Goal: Task Accomplishment & Management: Manage account settings

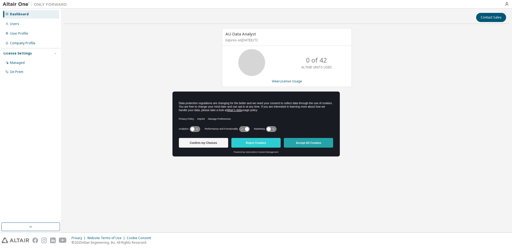
click at [302, 142] on button "Accept All Cookies" at bounding box center [308, 143] width 49 height 10
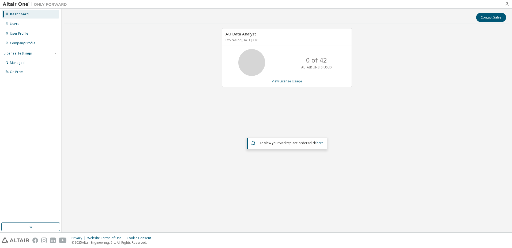
click at [285, 80] on link "View License Usage" at bounding box center [287, 81] width 30 height 5
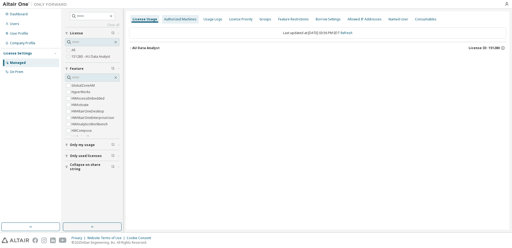
click at [180, 17] on div "Authorized Machines" at bounding box center [180, 19] width 32 height 4
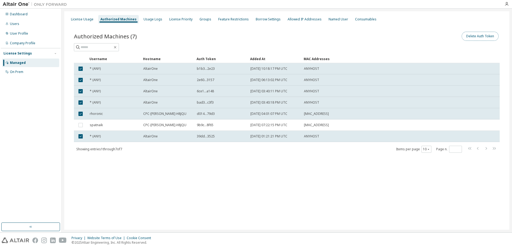
click at [475, 39] on button "Delete Auth Token" at bounding box center [480, 36] width 37 height 9
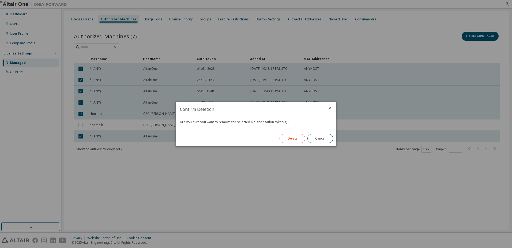
click at [295, 137] on button "Delete" at bounding box center [293, 138] width 26 height 9
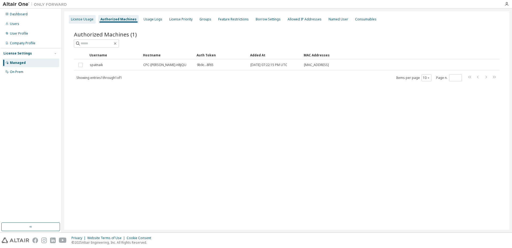
click at [77, 18] on div "License Usage" at bounding box center [82, 19] width 23 height 4
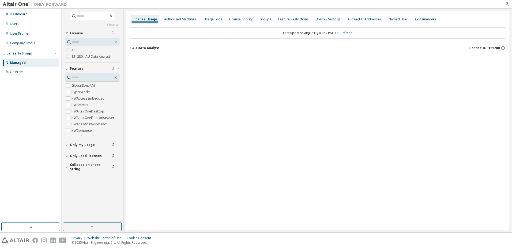
click at [88, 156] on span "Only used licenses" at bounding box center [86, 156] width 32 height 4
click at [75, 164] on label "Yes" at bounding box center [75, 164] width 6 height 6
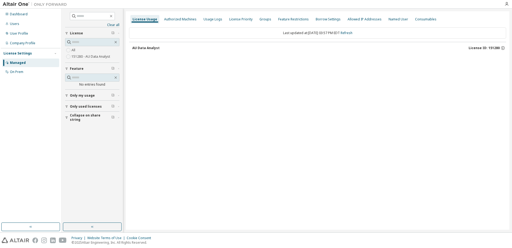
click at [92, 95] on span "Only my usage" at bounding box center [82, 95] width 25 height 4
click at [83, 120] on span "Only used licenses" at bounding box center [86, 122] width 32 height 4
click at [114, 122] on icon "button" at bounding box center [112, 121] width 3 height 3
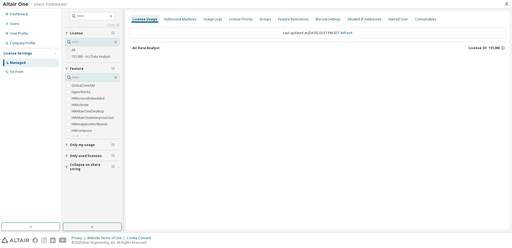
click at [93, 56] on label "151280 - AU Data Analyst" at bounding box center [92, 56] width 40 height 6
click at [187, 21] on div "Authorized Machines" at bounding box center [180, 19] width 32 height 4
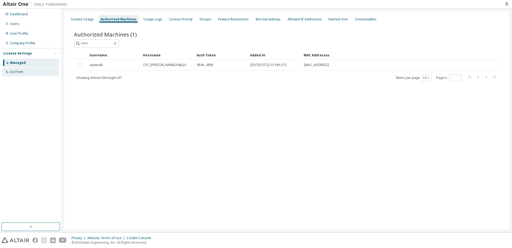
click at [26, 72] on div "On Prem" at bounding box center [30, 72] width 57 height 9
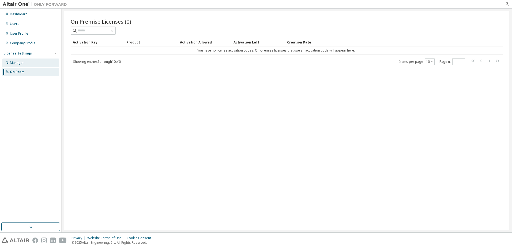
click at [26, 62] on div "Managed" at bounding box center [30, 62] width 57 height 9
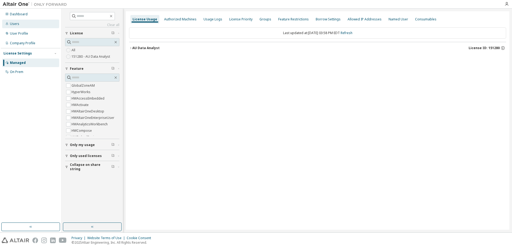
click at [18, 23] on div "Users" at bounding box center [14, 24] width 9 height 4
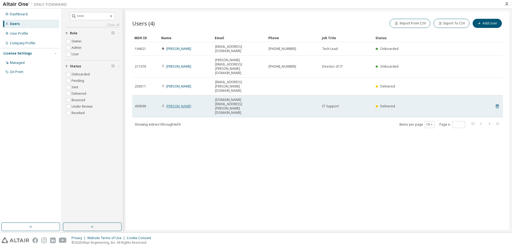
click at [176, 104] on link "Gis George" at bounding box center [178, 106] width 25 height 5
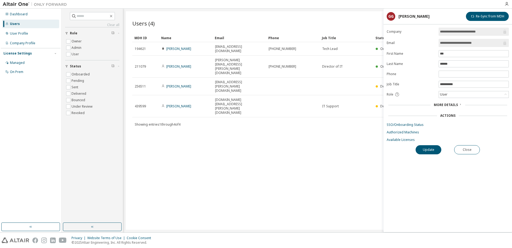
click at [341, 113] on div "Users (4) Import From CSV Export To CSV Add User Clear Load Save Save As Field …" at bounding box center [318, 120] width 384 height 218
click at [465, 147] on button "Close" at bounding box center [467, 149] width 26 height 9
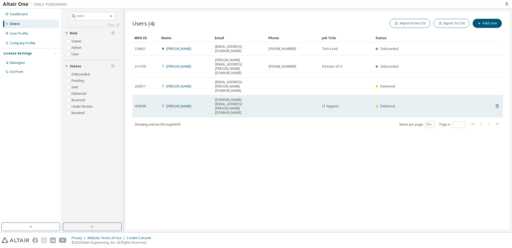
click at [498, 103] on icon at bounding box center [497, 106] width 5 height 6
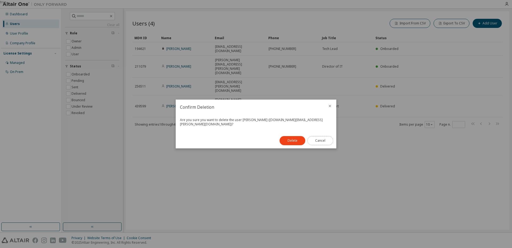
click at [321, 139] on button "Cancel" at bounding box center [321, 140] width 26 height 9
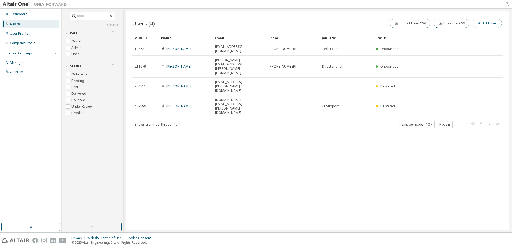
click at [480, 24] on icon "button" at bounding box center [479, 23] width 3 height 3
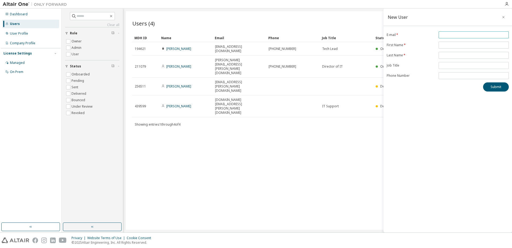
click at [453, 35] on input "email" at bounding box center [474, 35] width 68 height 4
click at [443, 57] on input "text" at bounding box center [474, 58] width 68 height 4
paste input "**********"
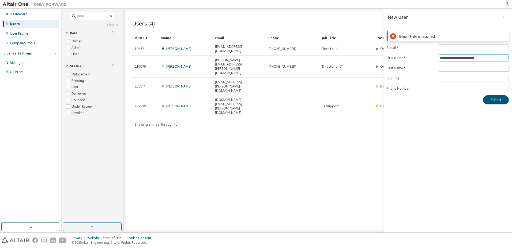
click at [477, 57] on input "**********" at bounding box center [474, 58] width 68 height 4
type input "**********"
click at [456, 68] on input "text" at bounding box center [474, 68] width 68 height 4
paste input "*****"
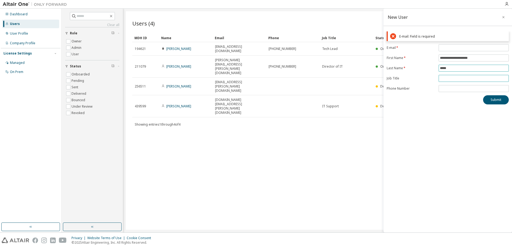
type input "*****"
click at [452, 77] on input "text" at bounding box center [474, 78] width 68 height 4
type input "**"
click at [450, 88] on input "tel" at bounding box center [474, 88] width 68 height 4
click at [447, 49] on input "email" at bounding box center [474, 48] width 68 height 4
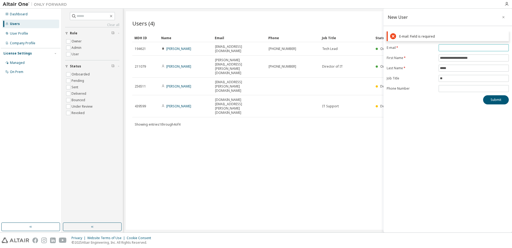
paste input "**********"
type input "**********"
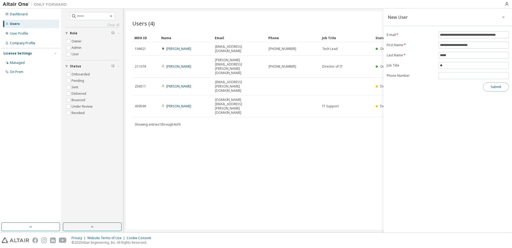
scroll to position [0, 0]
click at [495, 100] on div "**********" at bounding box center [448, 120] width 129 height 223
click at [499, 86] on button "Submit" at bounding box center [496, 86] width 26 height 9
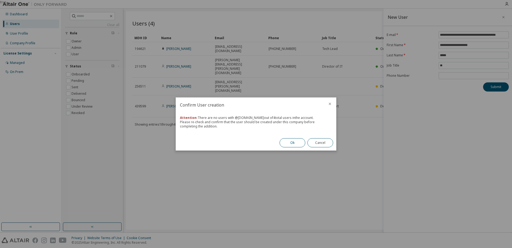
click at [294, 142] on button "Ok" at bounding box center [293, 142] width 26 height 9
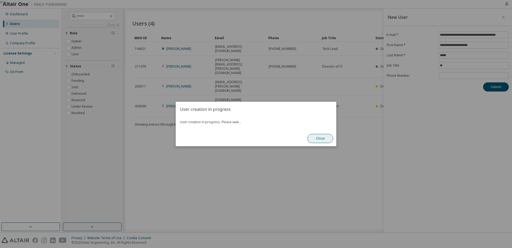
click at [317, 138] on button "Close" at bounding box center [321, 138] width 26 height 9
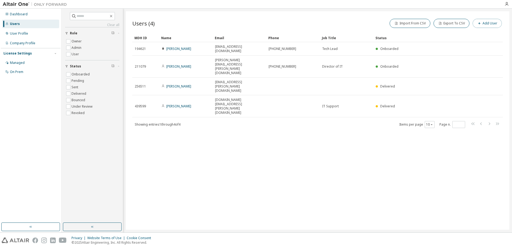
click at [485, 21] on button "Add User" at bounding box center [487, 23] width 29 height 9
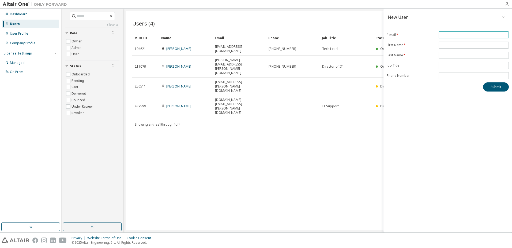
click at [458, 34] on input "email" at bounding box center [474, 35] width 68 height 4
paste input "**********"
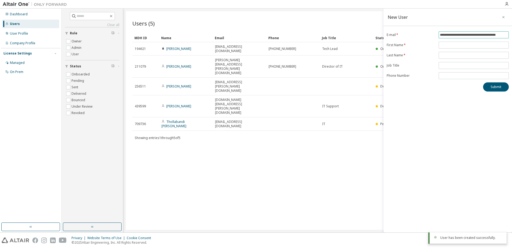
click at [499, 35] on input "**********" at bounding box center [474, 35] width 68 height 4
type input "**********"
click at [273, 103] on div "Users (5) Import From CSV Export To CSV Add User Clear Load Save Save As Field …" at bounding box center [318, 120] width 384 height 218
click at [502, 15] on button "button" at bounding box center [503, 17] width 9 height 9
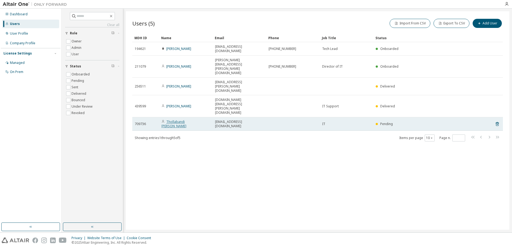
click at [175, 119] on link "Thollabandi Ghousia Noori" at bounding box center [174, 123] width 25 height 9
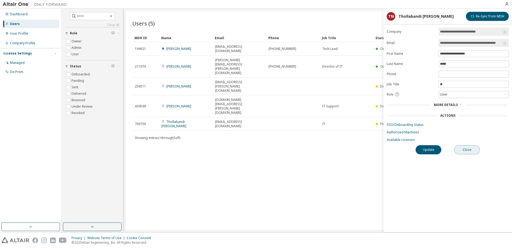
click at [475, 151] on button "Close" at bounding box center [467, 149] width 26 height 9
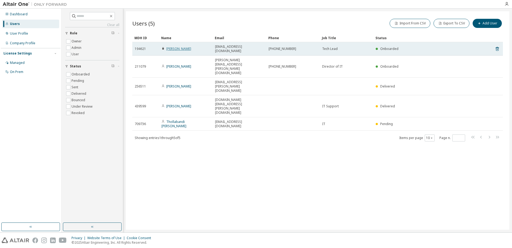
click at [176, 47] on link "Sandeep Patnaik" at bounding box center [178, 48] width 25 height 5
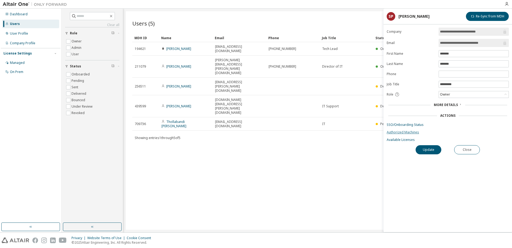
click at [407, 131] on link "Authorized Machines" at bounding box center [448, 132] width 122 height 4
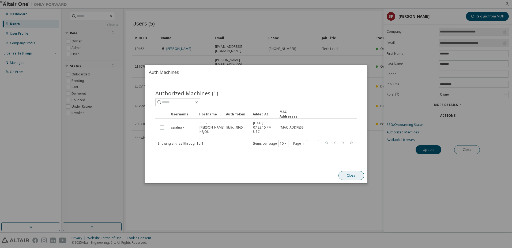
click at [349, 178] on button "Close" at bounding box center [352, 175] width 26 height 9
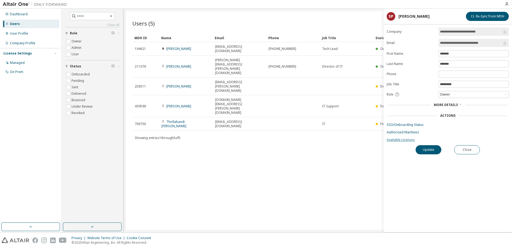
click at [403, 139] on link "Available Licenses" at bounding box center [448, 139] width 122 height 4
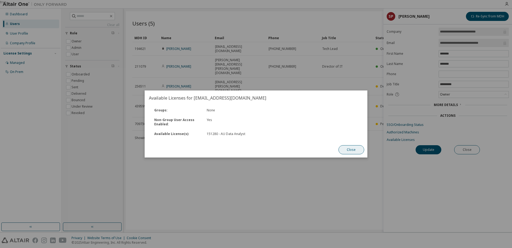
click at [354, 153] on button "Close" at bounding box center [352, 149] width 26 height 9
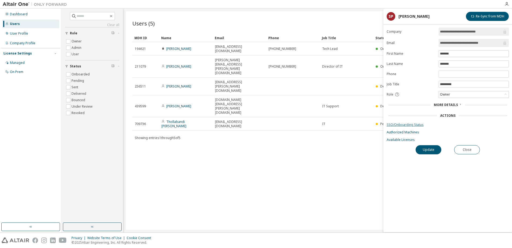
click at [405, 123] on link "SSO/Onboarding Status" at bounding box center [448, 124] width 122 height 4
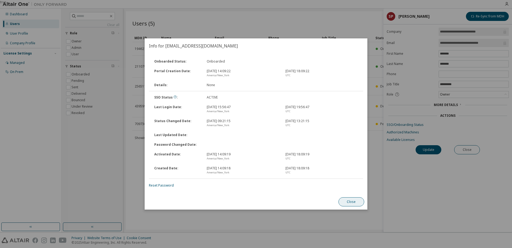
click at [353, 201] on button "Close" at bounding box center [352, 201] width 26 height 9
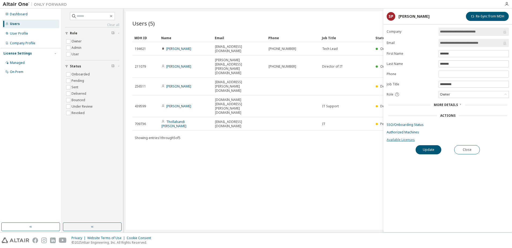
click at [399, 140] on link "Available Licenses" at bounding box center [448, 139] width 122 height 4
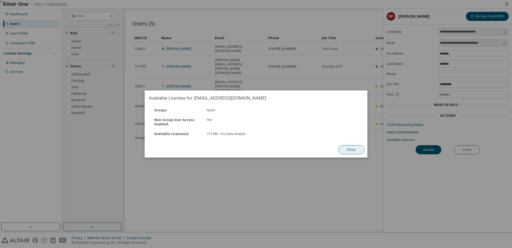
click at [351, 152] on button "Close" at bounding box center [352, 149] width 26 height 9
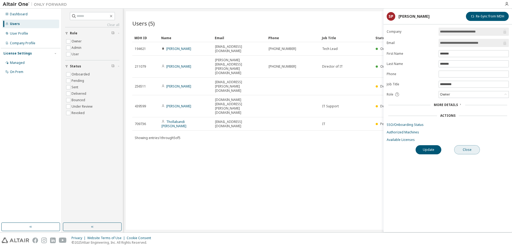
click at [470, 149] on button "Close" at bounding box center [467, 149] width 26 height 9
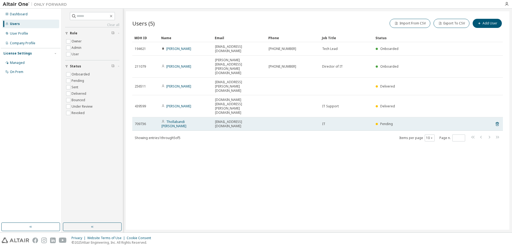
click at [188, 117] on td "Thollabandi Ghousia Noori" at bounding box center [186, 123] width 54 height 13
click at [190, 117] on td "Thollabandi Ghousia Noori" at bounding box center [186, 123] width 54 height 13
click at [187, 119] on link "Thollabandi Ghousia Noori" at bounding box center [174, 123] width 25 height 9
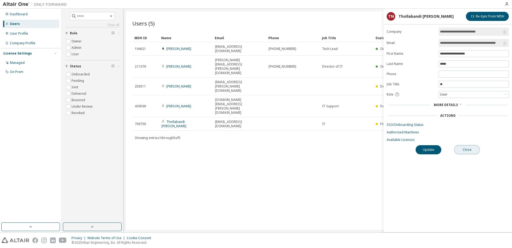
click at [468, 150] on button "Close" at bounding box center [467, 149] width 26 height 9
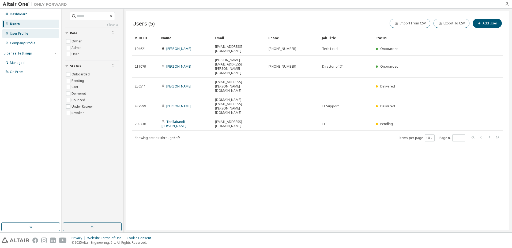
click at [18, 34] on div "User Profile" at bounding box center [19, 33] width 18 height 4
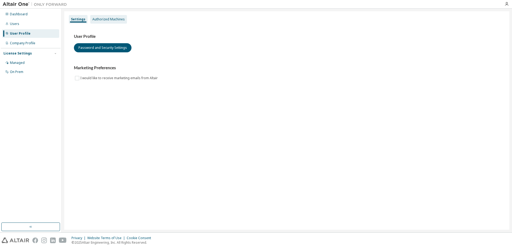
click at [107, 16] on div "Authorized Machines" at bounding box center [108, 19] width 37 height 9
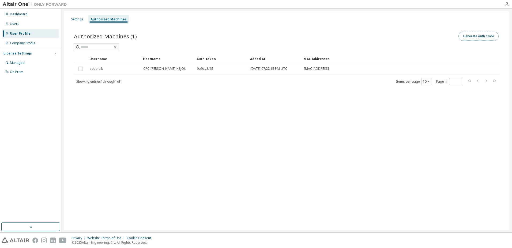
click at [478, 38] on button "Generate Auth Code" at bounding box center [479, 36] width 40 height 9
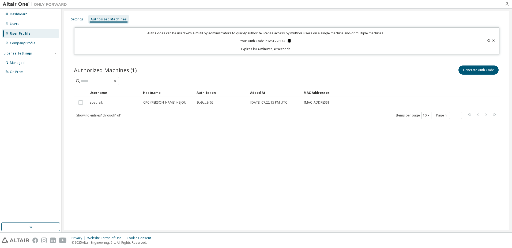
click at [289, 40] on icon at bounding box center [289, 41] width 3 height 4
click at [24, 43] on div "Company Profile" at bounding box center [22, 43] width 25 height 4
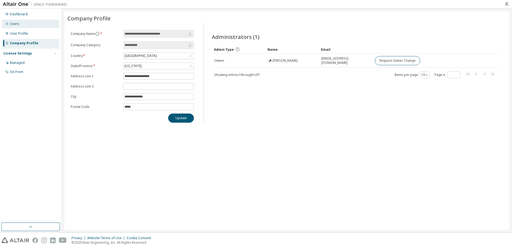
click at [24, 25] on div "Users" at bounding box center [30, 24] width 57 height 9
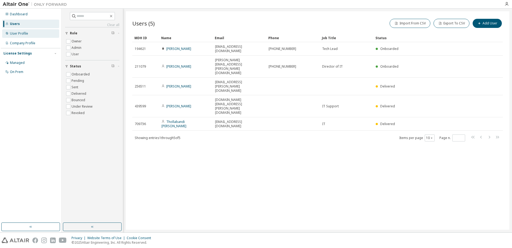
click at [26, 32] on div "User Profile" at bounding box center [19, 33] width 18 height 4
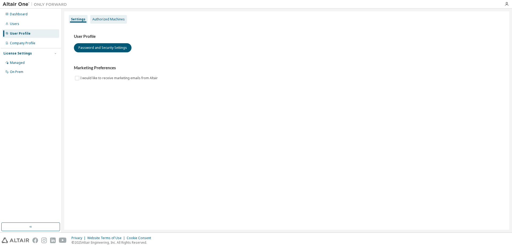
click at [117, 19] on div "Authorized Machines" at bounding box center [108, 19] width 32 height 4
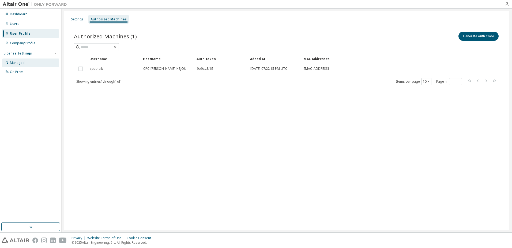
click at [18, 62] on div "Managed" at bounding box center [17, 63] width 15 height 4
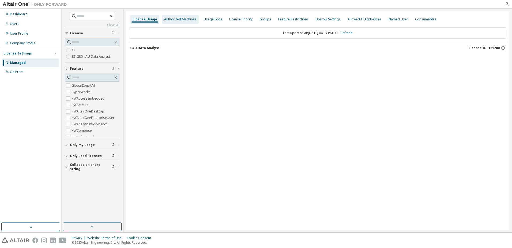
click at [180, 20] on div "Authorized Machines" at bounding box center [180, 19] width 32 height 4
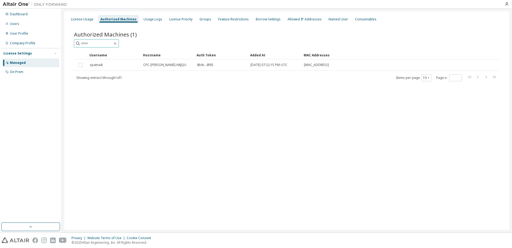
click at [113, 42] on input "text" at bounding box center [97, 43] width 32 height 5
click at [27, 72] on div "On Prem" at bounding box center [30, 72] width 57 height 9
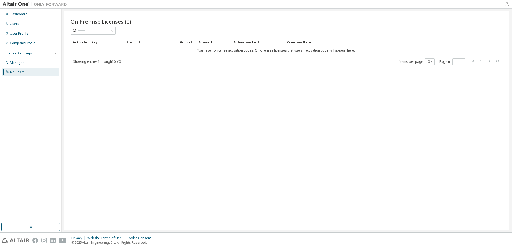
click at [23, 68] on div "On Prem" at bounding box center [30, 72] width 57 height 9
click at [23, 65] on div "Managed" at bounding box center [30, 62] width 57 height 9
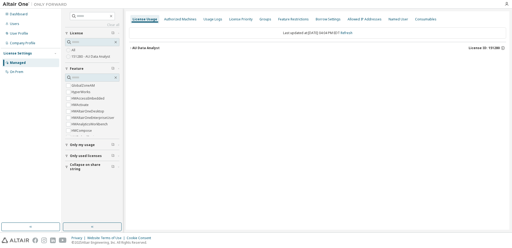
click at [131, 48] on icon "button" at bounding box center [130, 47] width 3 height 3
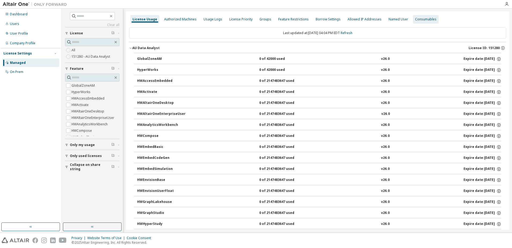
click at [415, 18] on div "Consumables" at bounding box center [425, 19] width 21 height 4
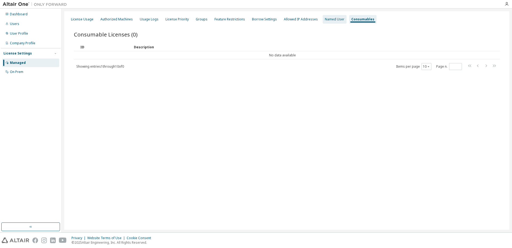
click at [325, 18] on div "Named User" at bounding box center [335, 19] width 20 height 4
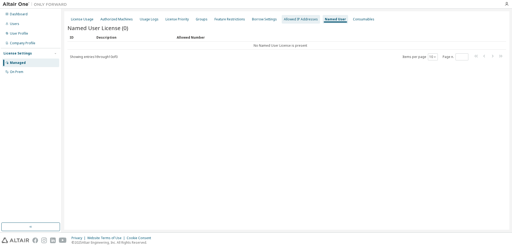
click at [292, 19] on div "Allowed IP Addresses" at bounding box center [301, 19] width 34 height 4
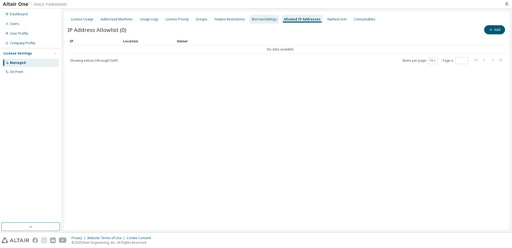
click at [260, 20] on div "Borrow Settings" at bounding box center [264, 19] width 25 height 4
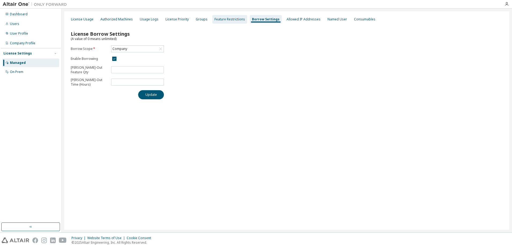
click at [215, 19] on div "Feature Restrictions" at bounding box center [230, 19] width 31 height 4
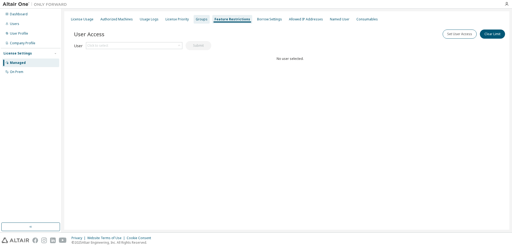
click at [198, 20] on div "Groups" at bounding box center [202, 19] width 12 height 4
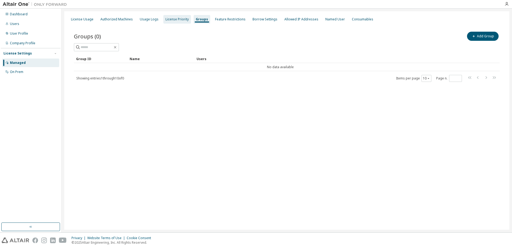
click at [172, 21] on div "License Priority" at bounding box center [177, 19] width 23 height 4
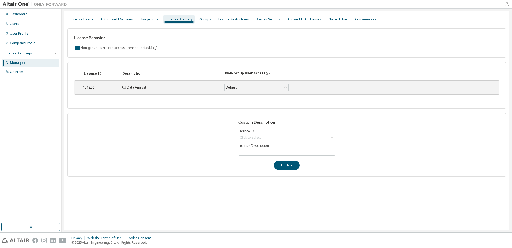
click at [261, 135] on div "Click to select" at bounding box center [250, 138] width 23 height 6
click at [150, 19] on div "Usage Logs" at bounding box center [149, 19] width 19 height 4
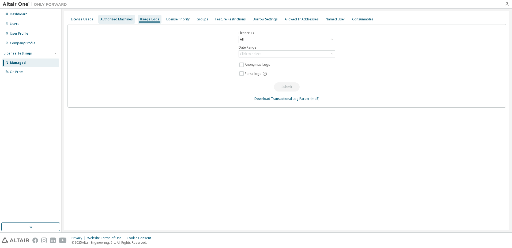
click at [121, 18] on div "Authorized Machines" at bounding box center [116, 19] width 32 height 4
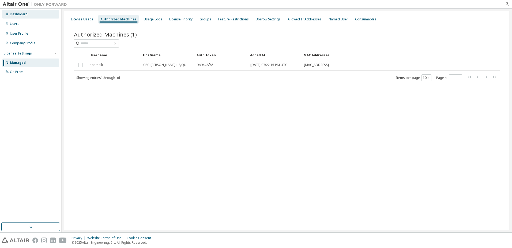
click at [19, 14] on div "Dashboard" at bounding box center [19, 14] width 18 height 4
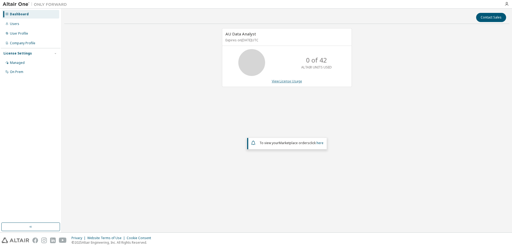
click at [297, 80] on link "View License Usage" at bounding box center [287, 81] width 30 height 5
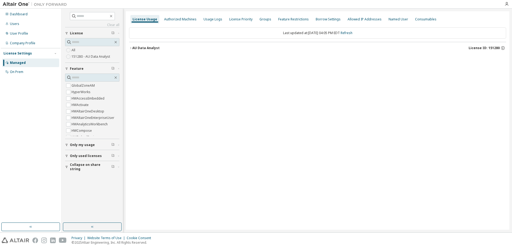
click at [129, 49] on icon "button" at bounding box center [130, 47] width 3 height 3
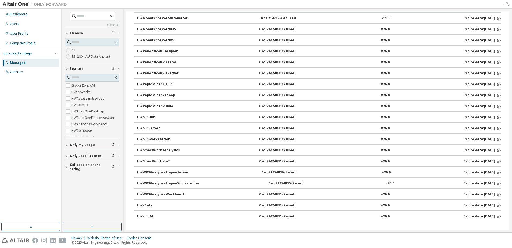
scroll to position [338, 0]
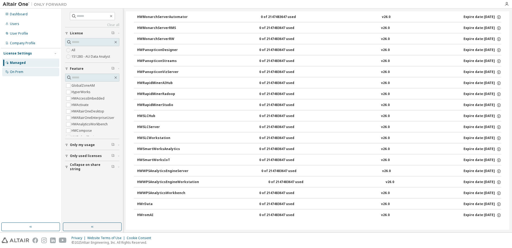
click at [13, 70] on div "On Prem" at bounding box center [16, 72] width 13 height 4
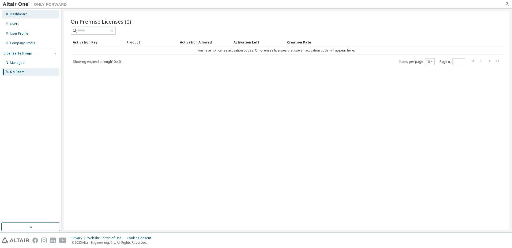
click at [22, 16] on div "Dashboard" at bounding box center [30, 14] width 57 height 9
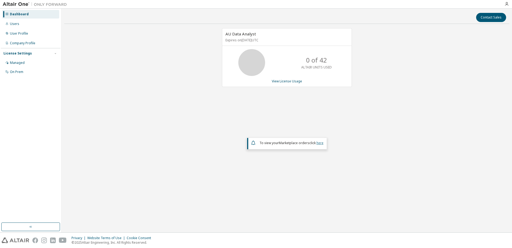
click at [320, 143] on link "here" at bounding box center [320, 142] width 7 height 5
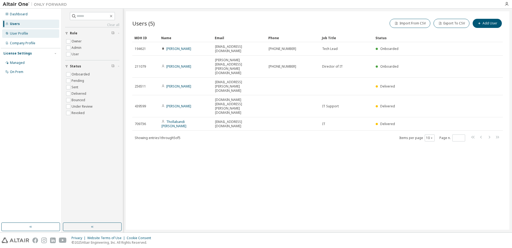
click at [24, 33] on div "User Profile" at bounding box center [19, 33] width 18 height 4
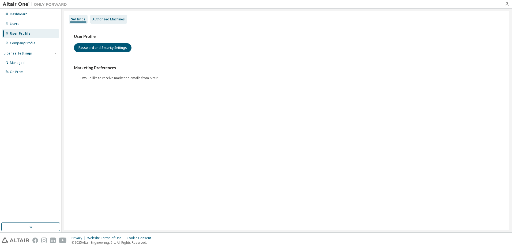
click at [119, 17] on div "Authorized Machines" at bounding box center [108, 19] width 32 height 4
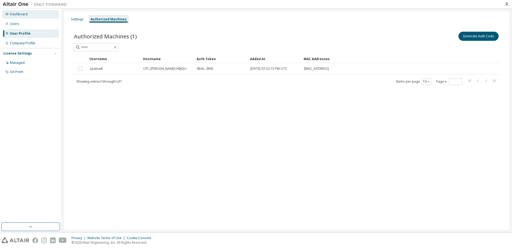
click at [18, 13] on div "Dashboard" at bounding box center [19, 14] width 18 height 4
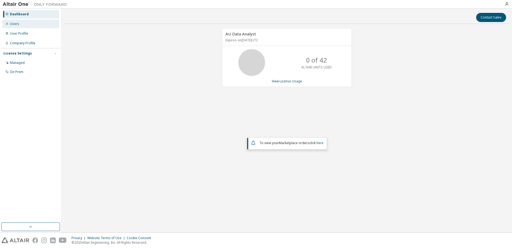
click at [22, 22] on div "Users" at bounding box center [30, 24] width 57 height 9
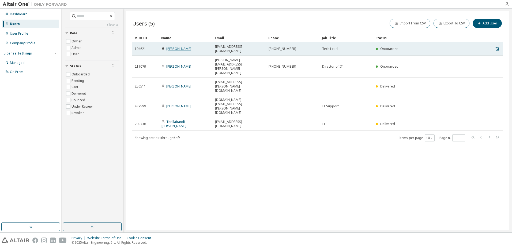
click at [182, 47] on link "[PERSON_NAME]" at bounding box center [178, 48] width 25 height 5
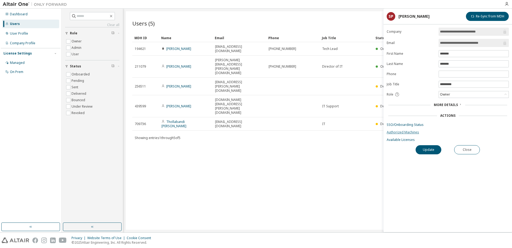
click at [417, 131] on link "Authorized Machines" at bounding box center [448, 132] width 122 height 4
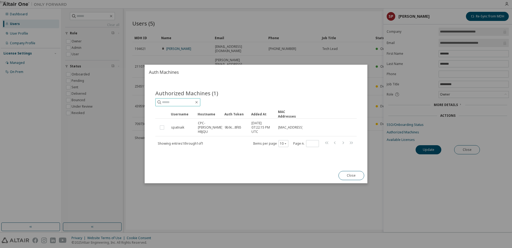
click at [185, 101] on input "text" at bounding box center [178, 101] width 32 height 5
click at [347, 175] on button "Close" at bounding box center [352, 175] width 26 height 9
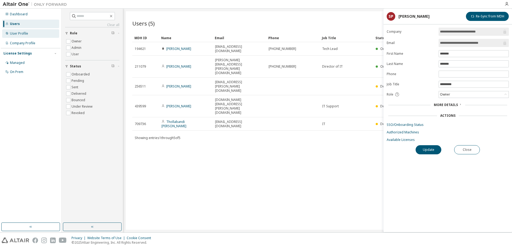
click at [16, 33] on div "User Profile" at bounding box center [19, 33] width 18 height 4
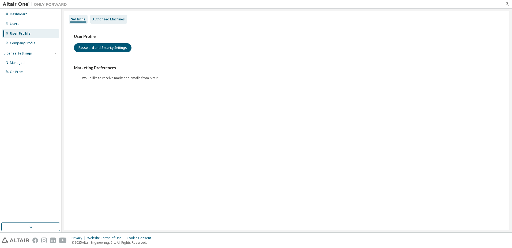
click at [103, 20] on div "Authorized Machines" at bounding box center [108, 19] width 32 height 4
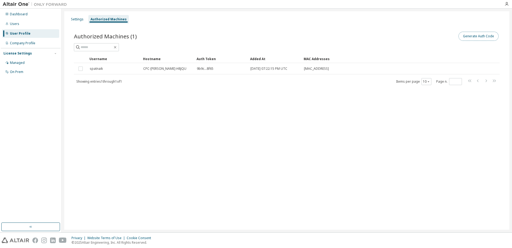
click at [478, 39] on button "Generate Auth Code" at bounding box center [479, 36] width 40 height 9
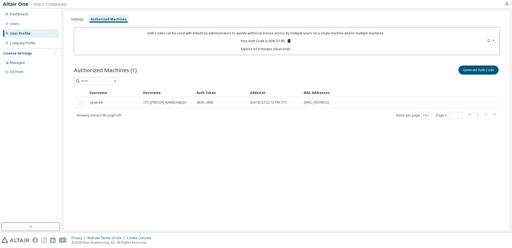
click at [290, 42] on icon at bounding box center [289, 41] width 3 height 4
click at [72, 17] on div "Settings" at bounding box center [77, 19] width 13 height 4
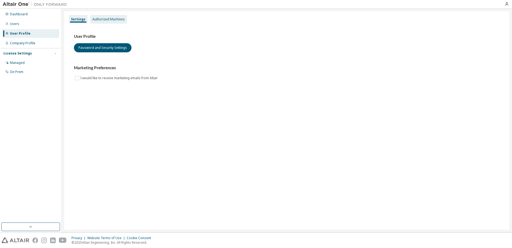
click at [100, 18] on div "Authorized Machines" at bounding box center [108, 19] width 32 height 4
click at [104, 19] on div "Authorized Machines" at bounding box center [108, 19] width 32 height 4
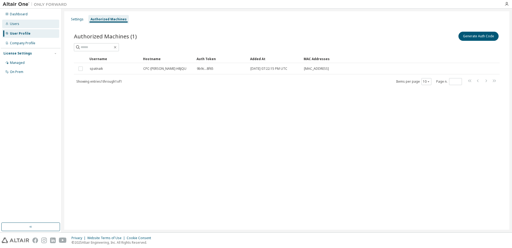
click at [21, 24] on div "Users" at bounding box center [30, 24] width 57 height 9
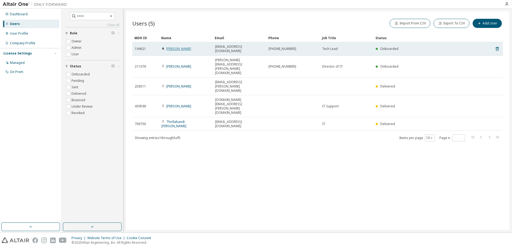
click at [174, 47] on link "Sandeep Patnaik" at bounding box center [178, 48] width 25 height 5
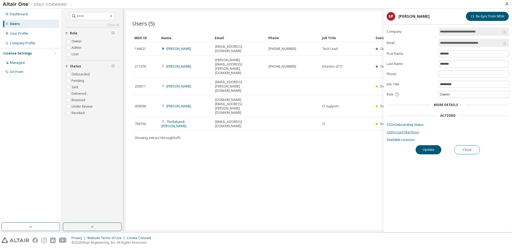
click at [413, 133] on link "Authorized Machines" at bounding box center [448, 132] width 122 height 4
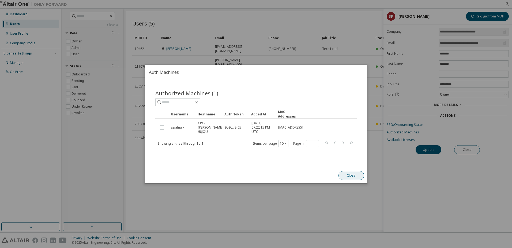
click at [349, 175] on button "Close" at bounding box center [352, 175] width 26 height 9
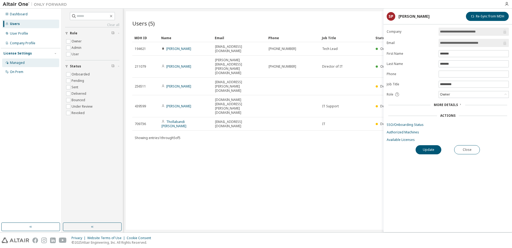
click at [28, 60] on div "Managed" at bounding box center [30, 62] width 57 height 9
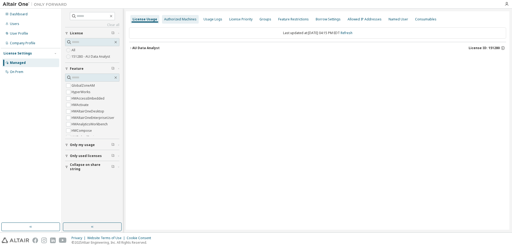
click at [177, 20] on div "Authorized Machines" at bounding box center [180, 19] width 32 height 4
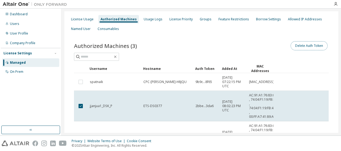
click at [294, 46] on button "Delete Auth Token" at bounding box center [308, 45] width 37 height 9
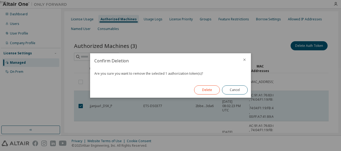
click at [209, 92] on button "Delete" at bounding box center [207, 89] width 26 height 9
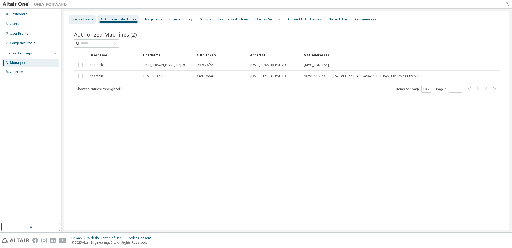
click at [78, 18] on div "License Usage" at bounding box center [82, 19] width 23 height 4
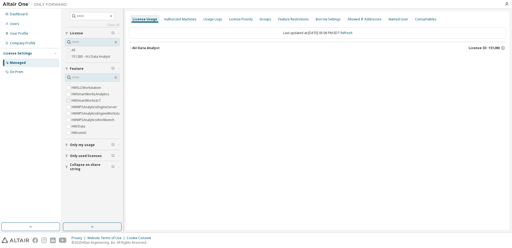
scroll to position [245, 0]
click at [90, 142] on button "Only my usage" at bounding box center [92, 145] width 54 height 12
click at [95, 58] on label "151280 - AU Data Analyst" at bounding box center [92, 56] width 40 height 6
